Goal: Task Accomplishment & Management: Manage account settings

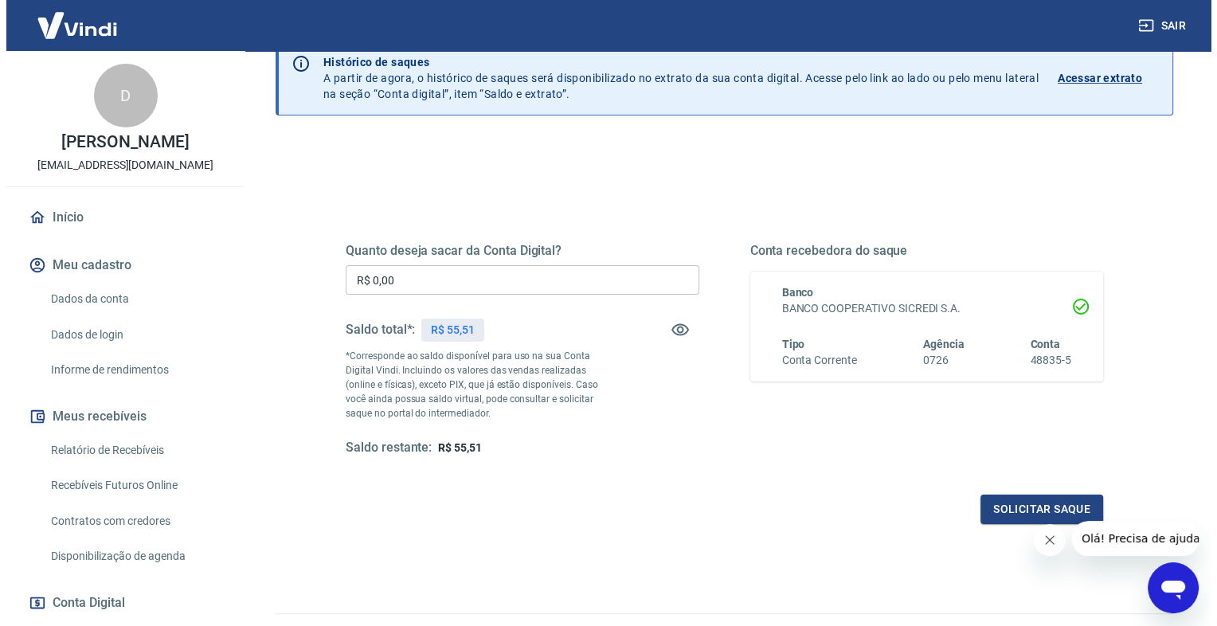
scroll to position [161, 0]
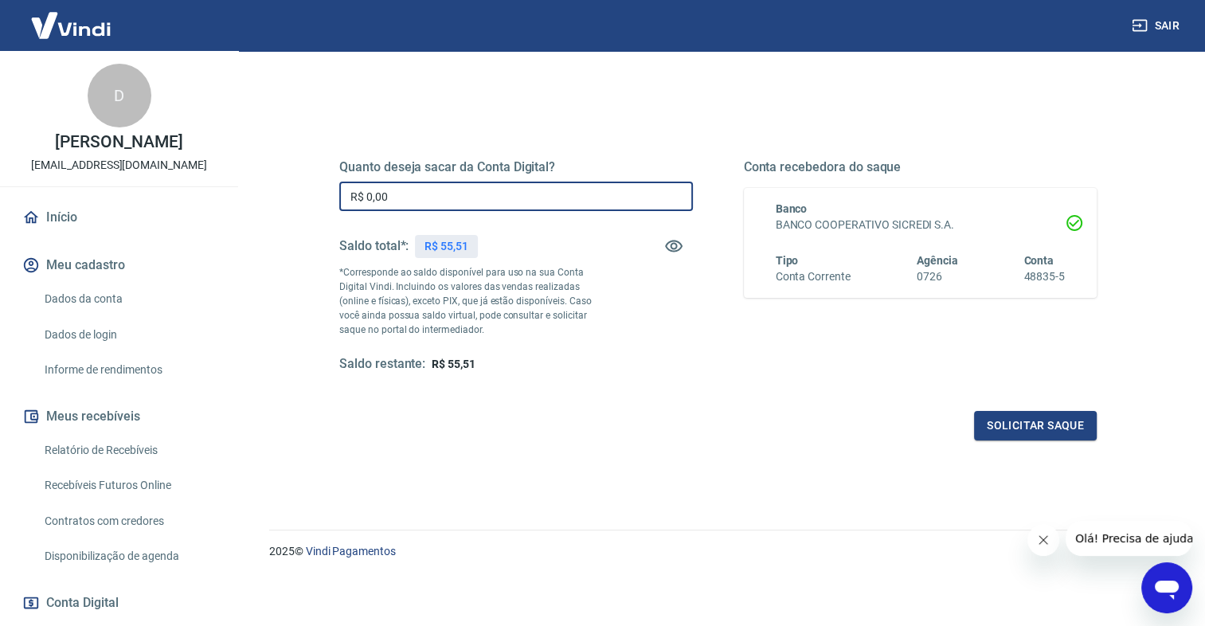
click at [443, 196] on input "R$ 0,00" at bounding box center [516, 196] width 354 height 29
type input "R$ 55,51"
click at [1029, 421] on button "Solicitar saque" at bounding box center [1035, 425] width 123 height 29
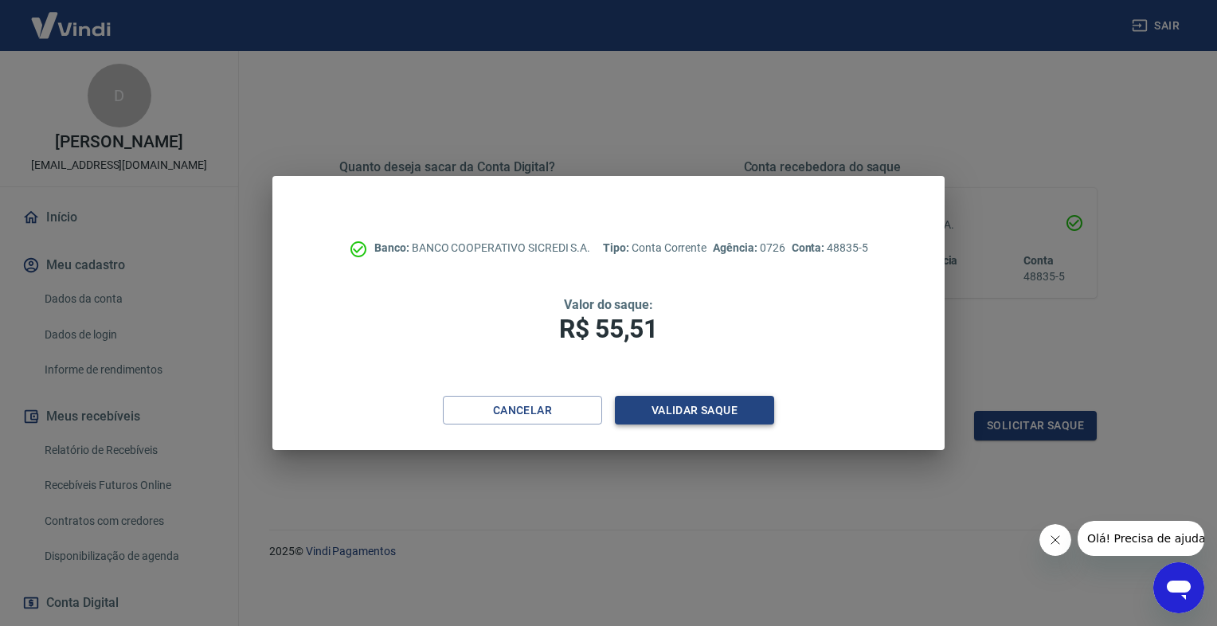
click at [695, 423] on button "Validar saque" at bounding box center [694, 410] width 159 height 29
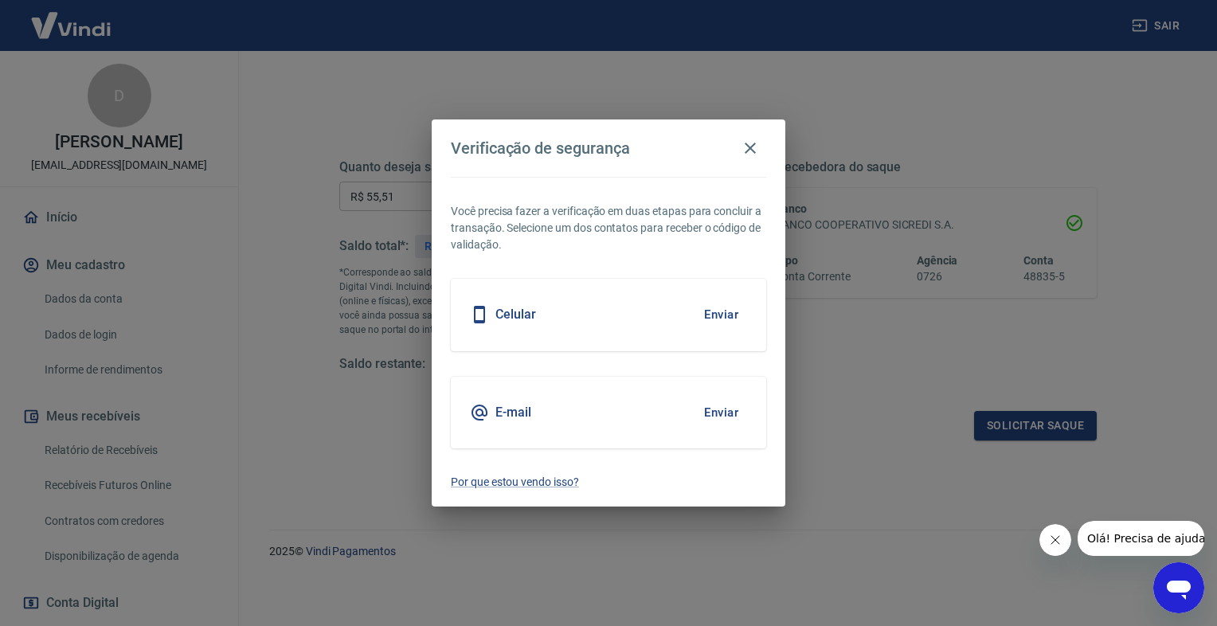
click at [669, 325] on div "Celular Enviar" at bounding box center [608, 315] width 315 height 72
click at [724, 312] on button "Enviar" at bounding box center [721, 314] width 52 height 33
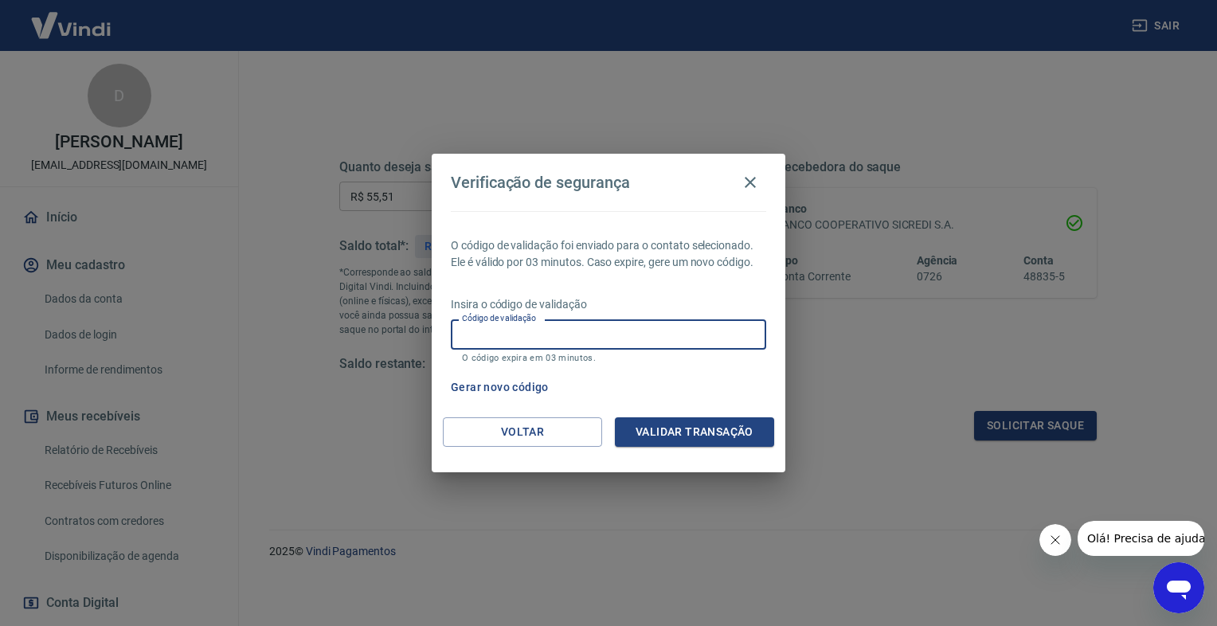
click at [604, 330] on input "Código de validação" at bounding box center [608, 333] width 315 height 29
type input "866692"
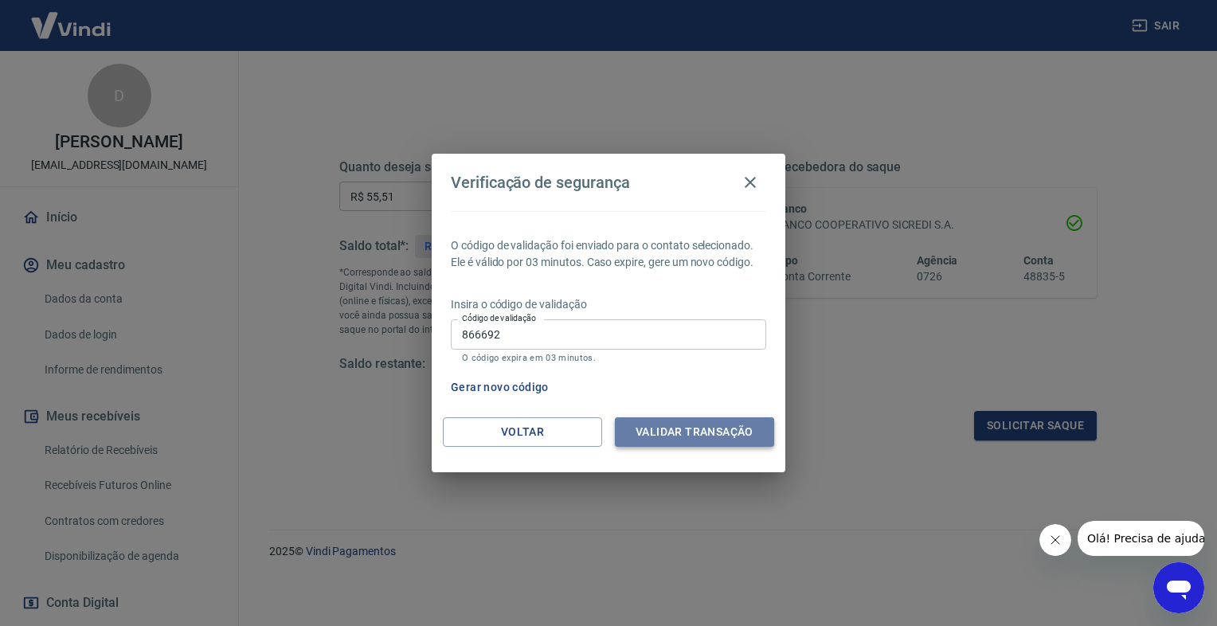
click at [707, 424] on button "Validar transação" at bounding box center [694, 431] width 159 height 29
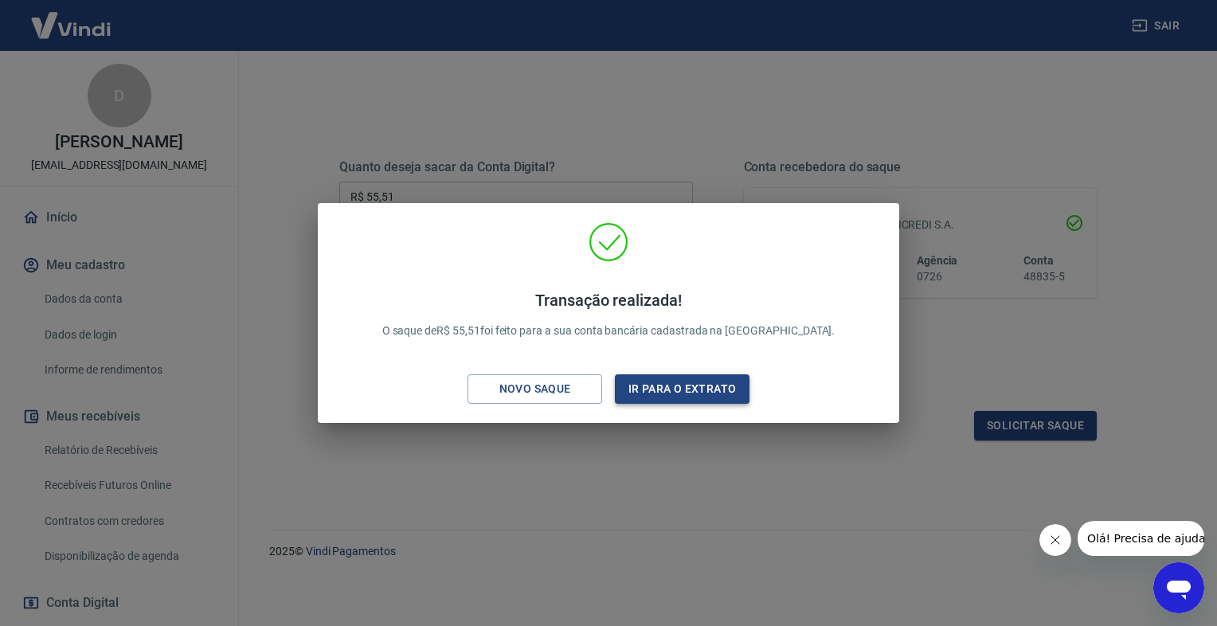
click at [711, 397] on button "Ir para o extrato" at bounding box center [682, 388] width 135 height 29
